Goal: Task Accomplishment & Management: Manage account settings

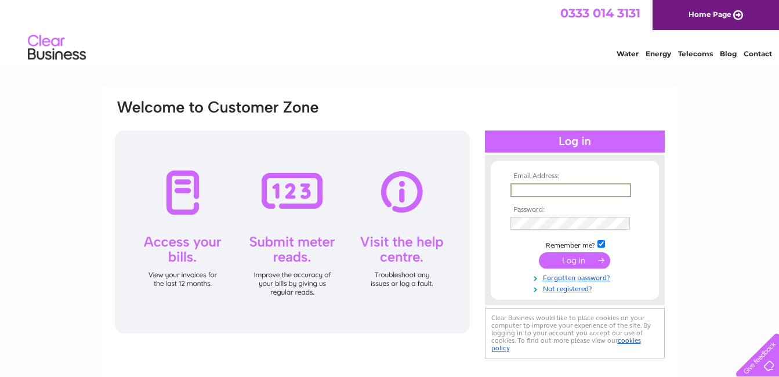
click at [513, 189] on input "text" at bounding box center [570, 190] width 121 height 14
type input "anne.wainwright@hotmail.co.uk"
click at [573, 257] on input "submit" at bounding box center [574, 259] width 71 height 16
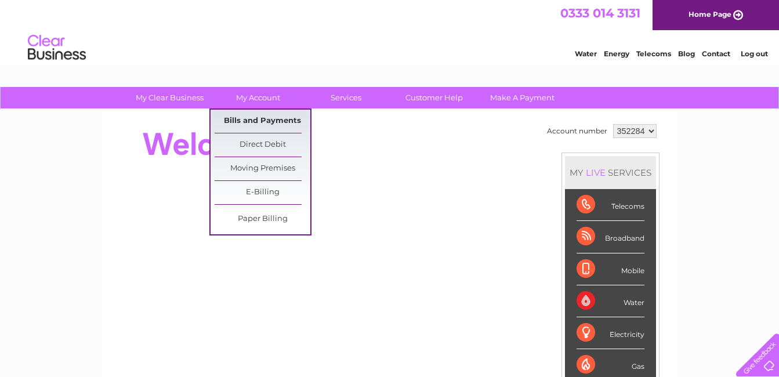
click at [268, 115] on link "Bills and Payments" at bounding box center [262, 121] width 96 height 23
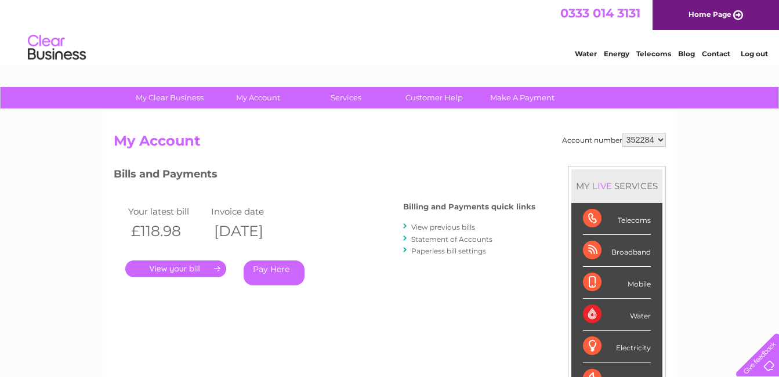
drag, startPoint x: 187, startPoint y: 264, endPoint x: 173, endPoint y: 266, distance: 13.4
click at [173, 266] on link "." at bounding box center [175, 268] width 101 height 17
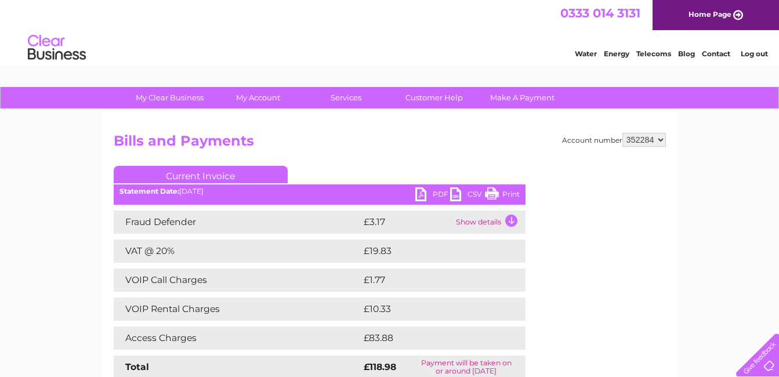
click at [510, 221] on td "Show details" at bounding box center [489, 221] width 72 height 23
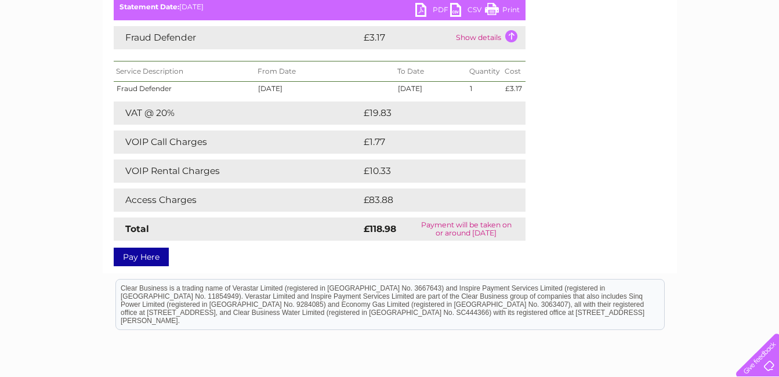
scroll to position [186, 0]
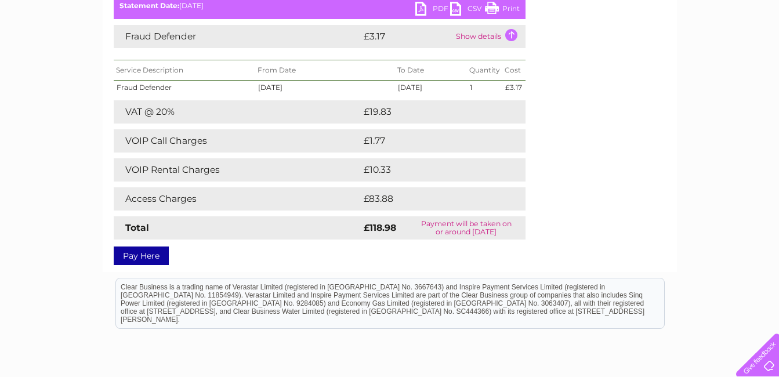
click at [729, 129] on div "My Clear Business Login Details My Details My Preferences Link Account My Accou…" at bounding box center [389, 185] width 779 height 569
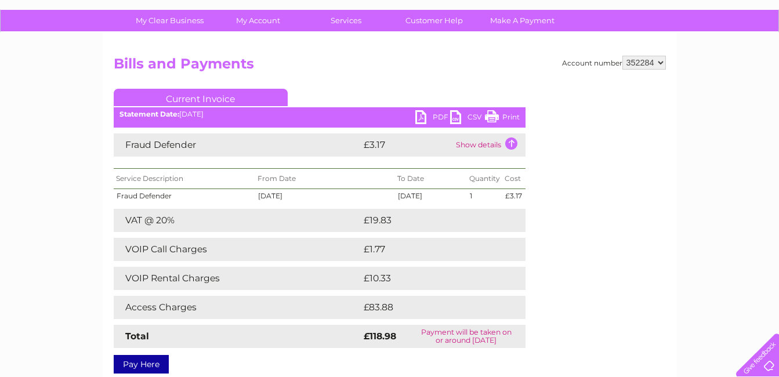
scroll to position [54, 0]
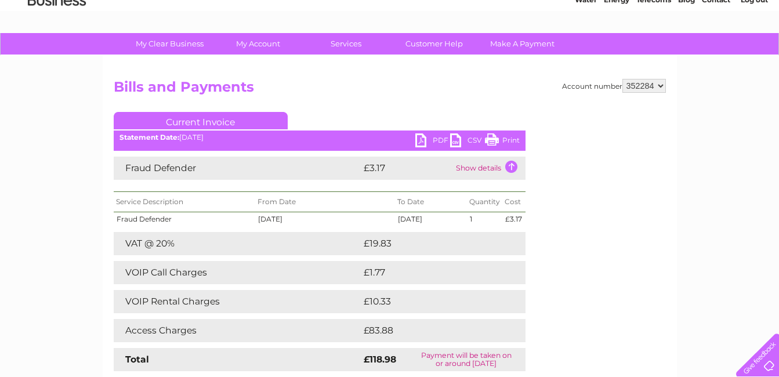
click at [490, 141] on link "Print" at bounding box center [502, 141] width 35 height 17
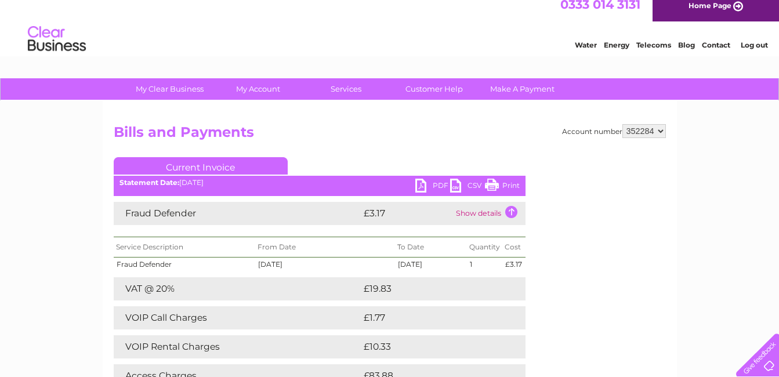
scroll to position [8, 0]
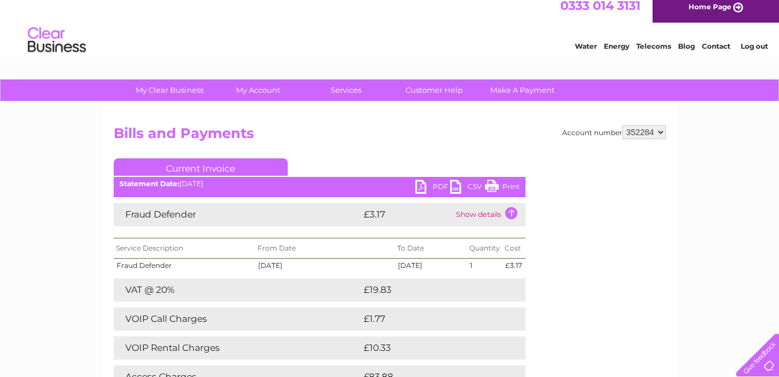
click at [758, 44] on link "Log out" at bounding box center [753, 46] width 27 height 9
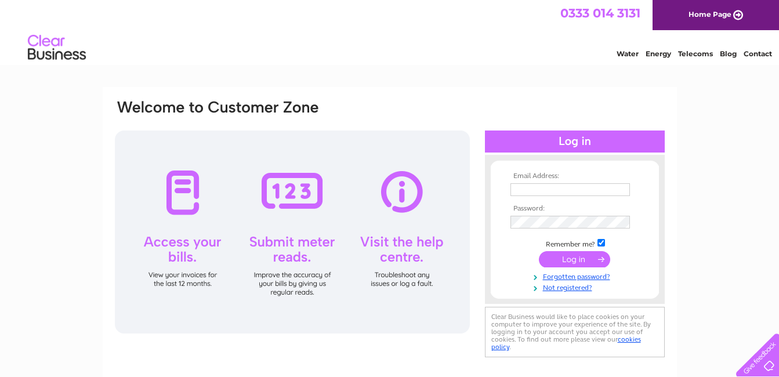
click at [497, 37] on div "Water Energy Telecoms Blog Contact" at bounding box center [389, 49] width 779 height 38
